Goal: Find contact information: Find contact information

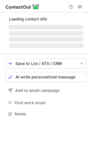
scroll to position [122, 90]
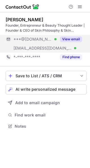
click at [74, 40] on button "View email" at bounding box center [71, 39] width 22 height 6
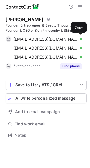
scroll to position [131, 90]
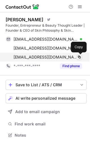
click at [79, 57] on span at bounding box center [79, 57] width 4 height 4
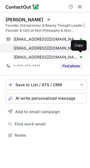
scroll to position [131, 90]
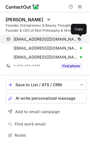
click at [79, 37] on span at bounding box center [79, 39] width 4 height 4
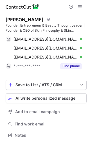
scroll to position [131, 90]
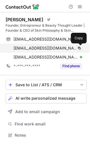
click at [81, 48] on span at bounding box center [79, 48] width 4 height 4
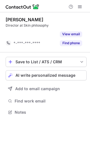
scroll to position [99, 90]
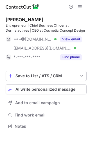
scroll to position [122, 90]
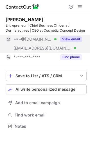
click at [75, 39] on button "View email" at bounding box center [71, 39] width 22 height 6
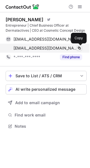
click at [79, 48] on span at bounding box center [79, 48] width 4 height 4
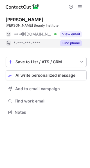
scroll to position [108, 90]
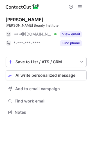
scroll to position [108, 90]
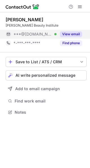
click at [73, 34] on button "View email" at bounding box center [71, 34] width 22 height 6
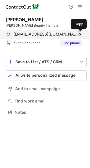
click at [79, 34] on span at bounding box center [79, 34] width 4 height 4
